Goal: Find specific page/section: Find specific page/section

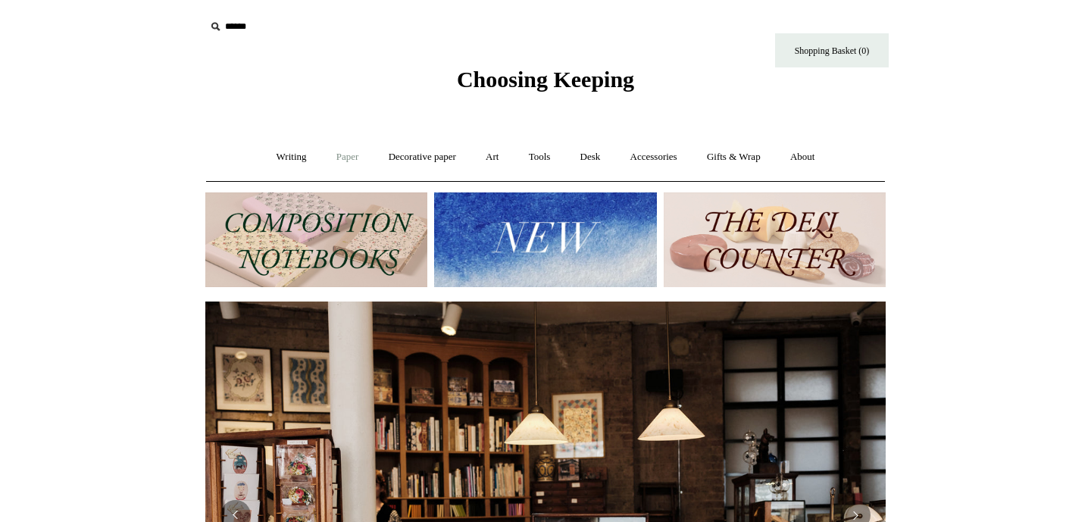
click at [340, 155] on link "Paper +" at bounding box center [348, 157] width 50 height 40
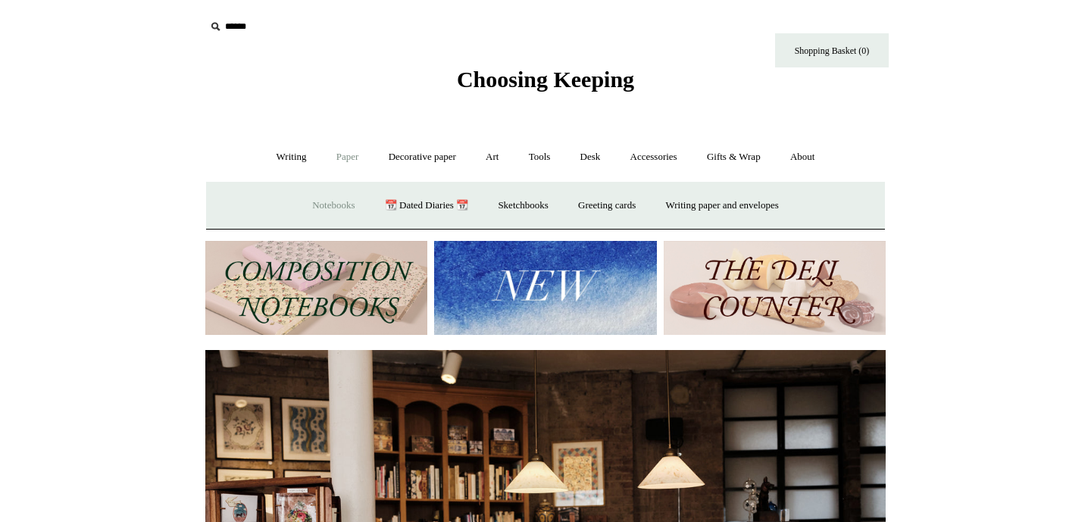
click at [330, 208] on link "Notebooks +" at bounding box center [334, 206] width 70 height 40
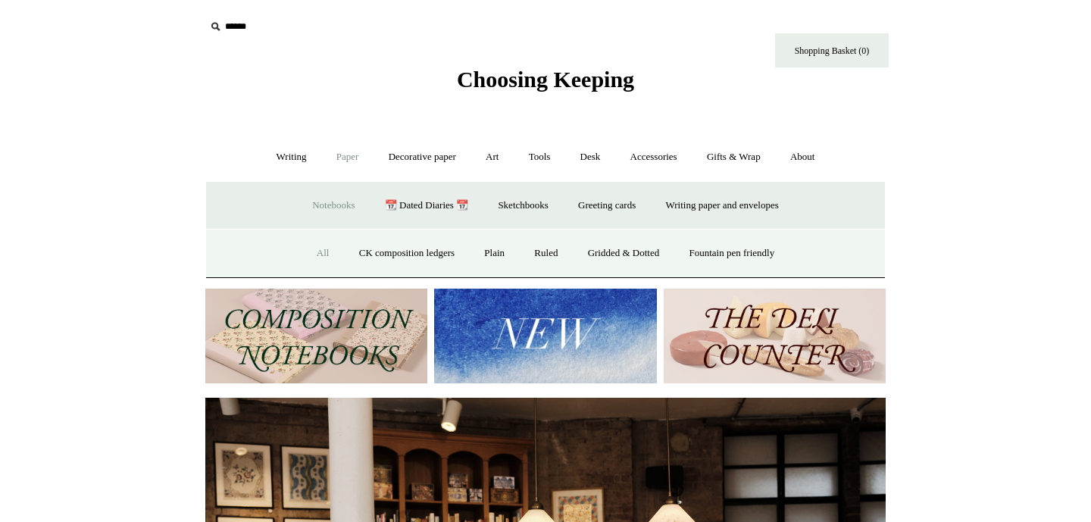
click at [312, 257] on link "All" at bounding box center [323, 253] width 40 height 40
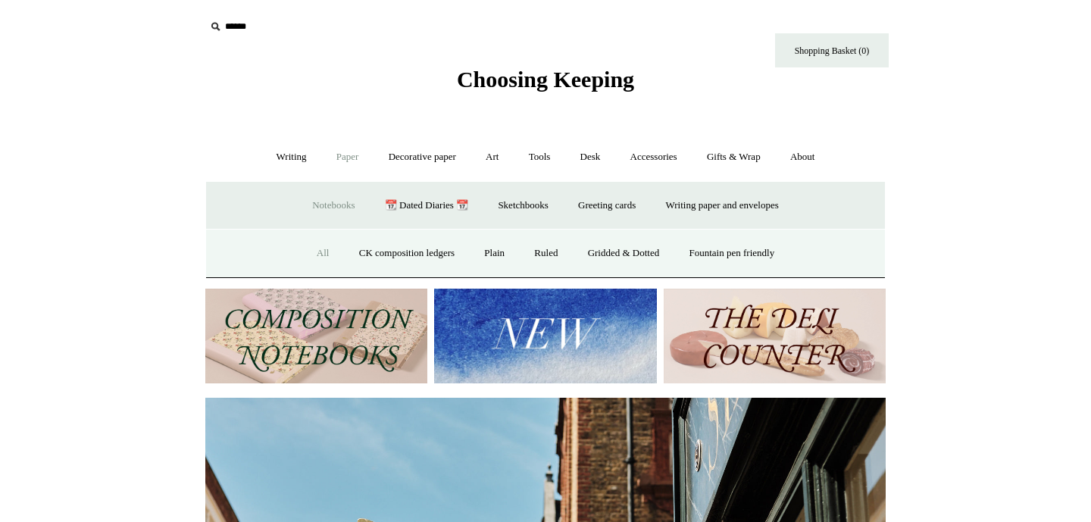
scroll to position [0, 680]
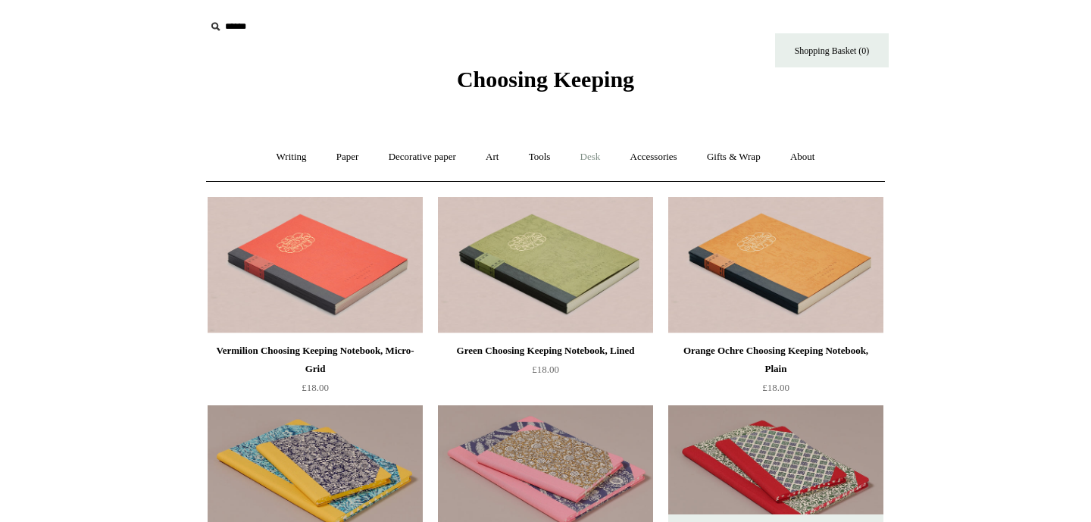
click at [587, 151] on link "Desk +" at bounding box center [591, 157] width 48 height 40
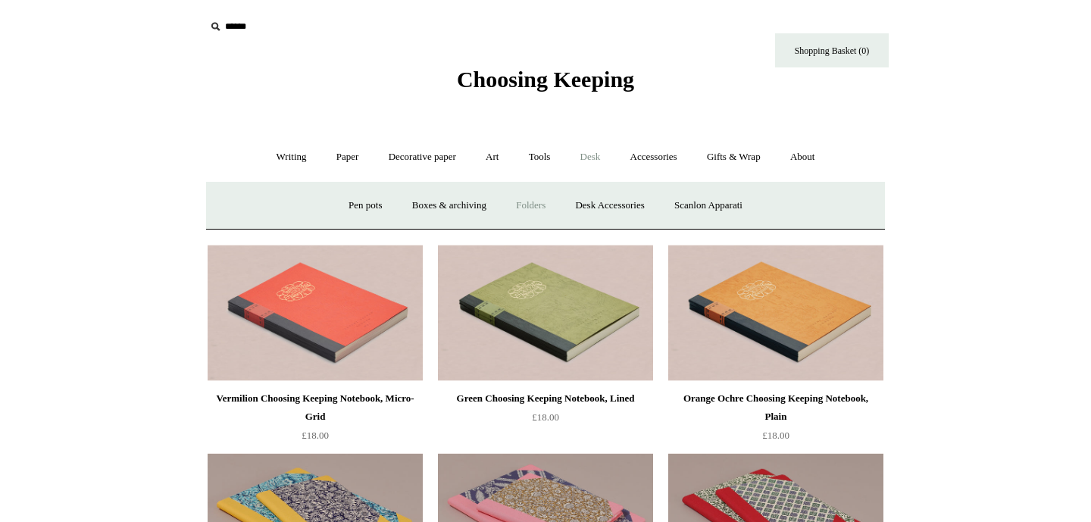
click at [523, 203] on link "Folders" at bounding box center [530, 206] width 57 height 40
